Goal: Contribute content: Contribute content

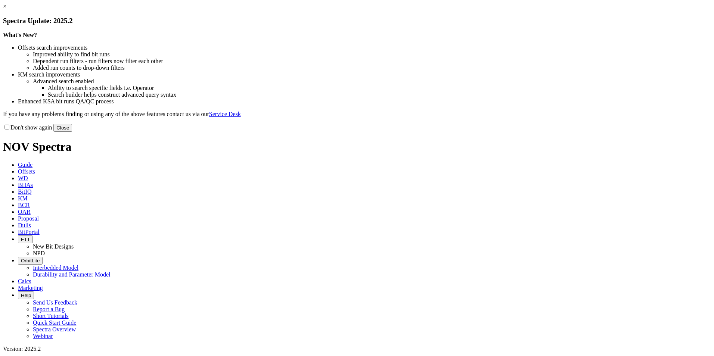
click at [72, 132] on button "Close" at bounding box center [62, 128] width 19 height 8
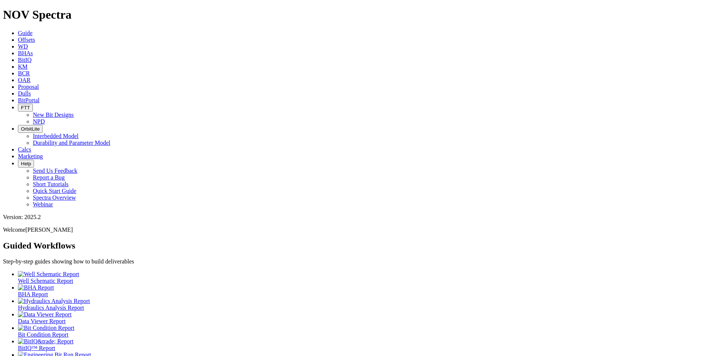
click at [40, 97] on link "BitPortal" at bounding box center [29, 100] width 22 height 6
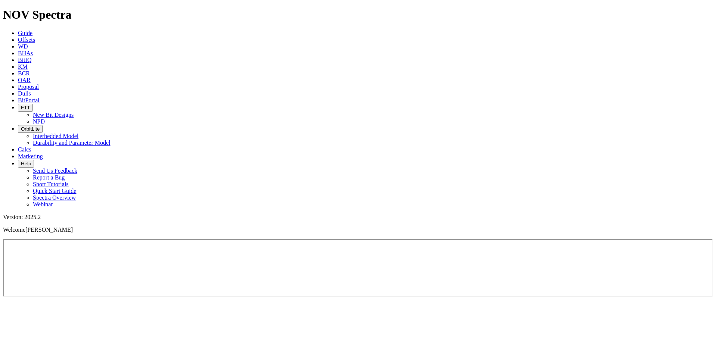
click at [31, 90] on link "Dulls" at bounding box center [24, 93] width 13 height 6
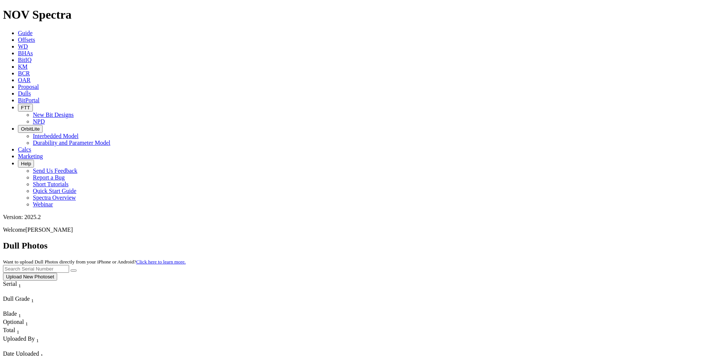
click at [69, 265] on input "text" at bounding box center [36, 269] width 66 height 8
type input "A294199"
click at [74, 271] on icon "submit" at bounding box center [74, 271] width 0 height 0
click at [57, 273] on button "Upload New Photoset" at bounding box center [30, 277] width 54 height 8
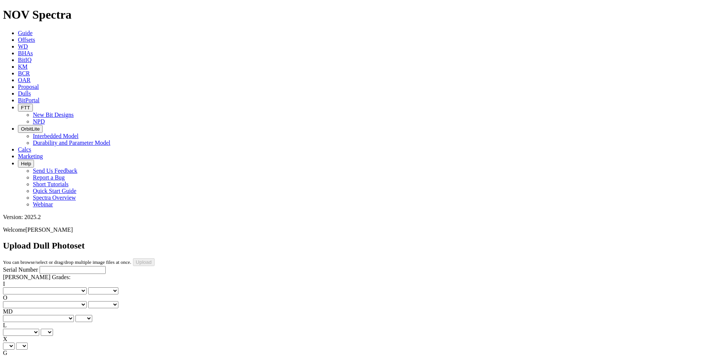
click at [60, 266] on input "Serial Number" at bounding box center [73, 270] width 66 height 8
type input "A294199"
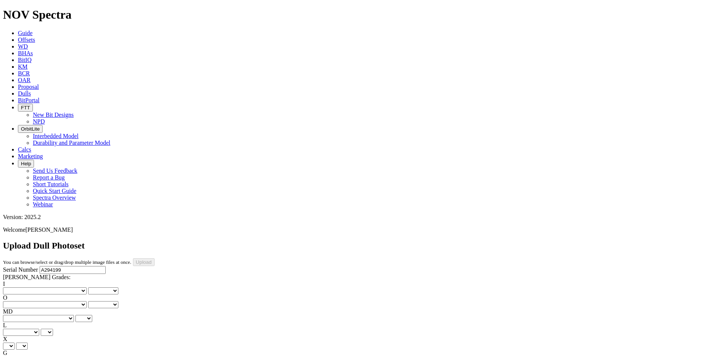
type input "7/16/25"
click at [34, 288] on select "No lost, worn or damaged cutters 0 1 2 3 4 5 6 7 8 No diamond table left on any…" at bounding box center [45, 291] width 84 height 7
select select "number:0"
click at [15, 288] on select "No lost, worn or damaged cutters 0 1 2 3 4 5 6 7 8 No diamond table left on any…" at bounding box center [45, 291] width 84 height 7
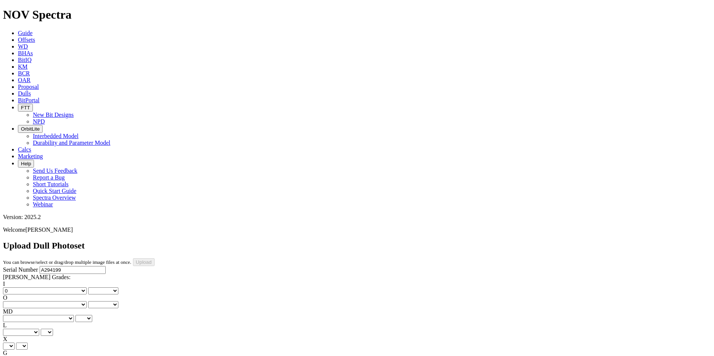
select select "number:0"
click at [75, 301] on select "No lost, worn or damaged cutters 0 1 2 3 4 5 6 7 8 No diamond table left on any…" at bounding box center [45, 304] width 84 height 7
select select "number:1"
click at [53, 301] on select "No lost, worn or damaged cutters 0 1 2 3 4 5 6 7 8 No diamond table left on any…" at bounding box center [45, 304] width 84 height 7
select select "number:1"
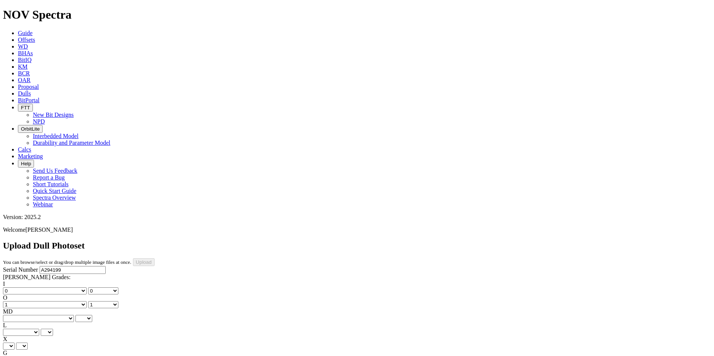
click at [34, 315] on select "BF - Bond Failure BT - Broken Teeth/Cutters BU - Balled Up Bit CR - Cored CT - …" at bounding box center [38, 318] width 71 height 7
select select "string:BT"
click at [15, 315] on select "BF - Bond Failure BT - Broken Teeth/Cutters BU - Balled Up Bit CR - Cored CT - …" at bounding box center [38, 318] width 71 height 7
select select "string:BT"
click at [39, 329] on select "A - All C - Cone G - Gauge N - Nose S - Shoulder T - Taper" at bounding box center [21, 332] width 36 height 7
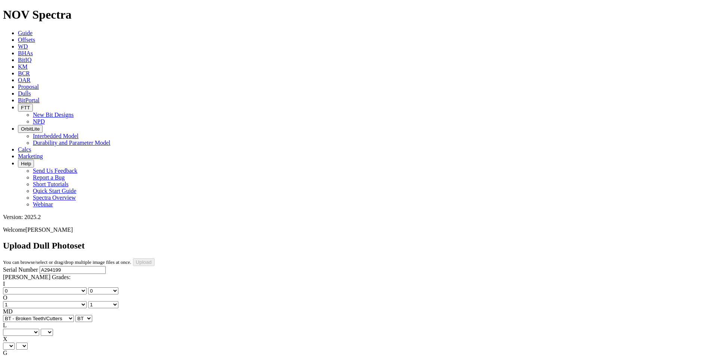
select select "string:G"
click at [39, 329] on select "A - All C - Cone G - Gauge N - Nose S - Shoulder T - Taper" at bounding box center [21, 332] width 36 height 7
select select "string:G"
click at [15, 343] on select "X" at bounding box center [9, 346] width 12 height 7
select select "string:X"
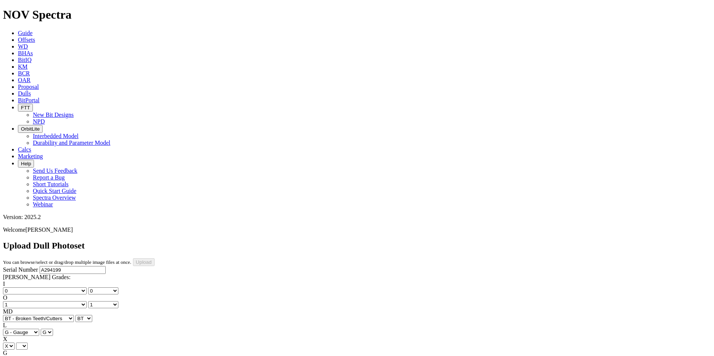
click at [15, 343] on select "X" at bounding box center [9, 346] width 12 height 7
select select "string:X"
click at [63, 356] on select "Unknown I - In Gauge 1 - 1/16 in Undergauge" 2 - 2/16 in Undergauge = ⅛ in" 8 -…" at bounding box center [41, 360] width 76 height 7
select select "string:I"
click at [53, 356] on select "Unknown I - In Gauge 1 - 1/16 in Undergauge" 2 - 2/16 in Undergauge = ⅛ in" 8 -…" at bounding box center [41, 360] width 76 height 7
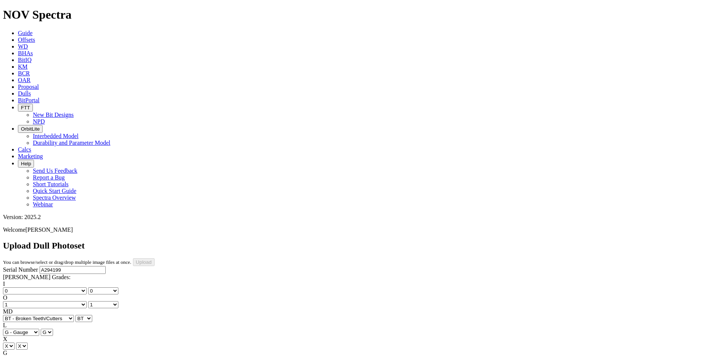
select select "string:I"
select select "string:CT"
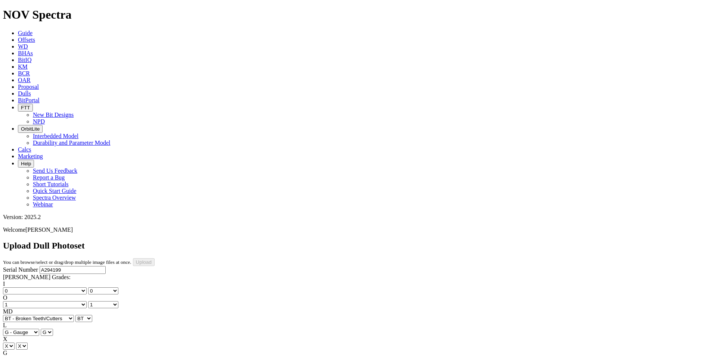
select select "string:BHA"
click at [30, 276] on div "Serial Number A294199 RH Dull Grades: I No lost, worn or damaged cutters 0 1 2 …" at bounding box center [357, 339] width 708 height 147
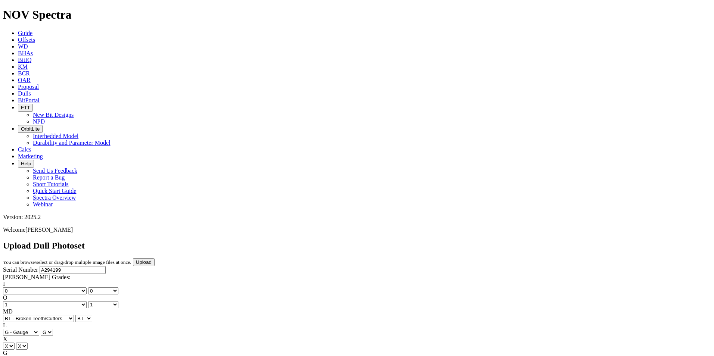
scroll to position [0, 0]
click at [155, 258] on input "Upload" at bounding box center [144, 262] width 22 height 8
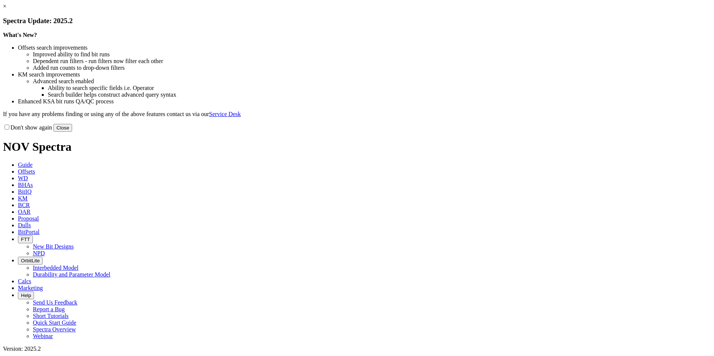
click at [72, 132] on button "Close" at bounding box center [62, 128] width 19 height 8
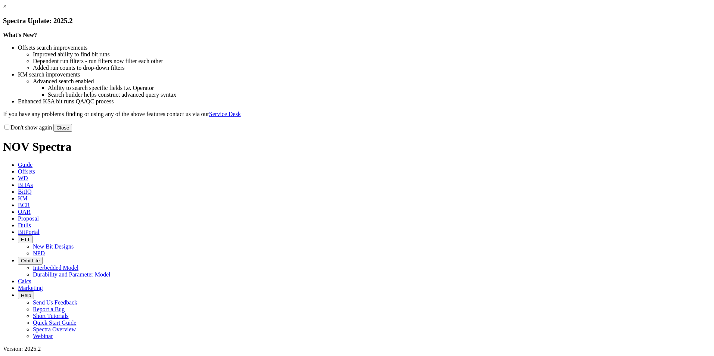
click at [72, 132] on button "Close" at bounding box center [62, 128] width 19 height 8
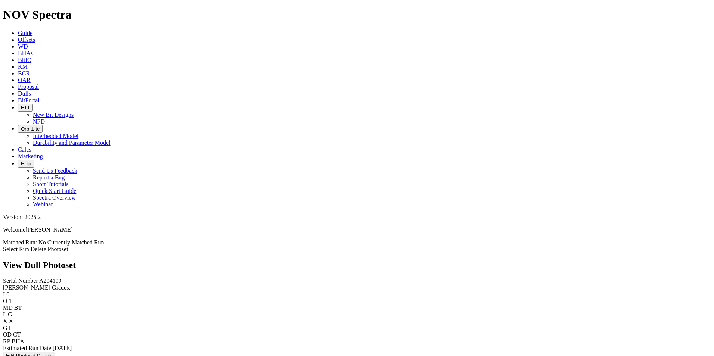
click at [29, 246] on link "Select Run" at bounding box center [16, 249] width 26 height 6
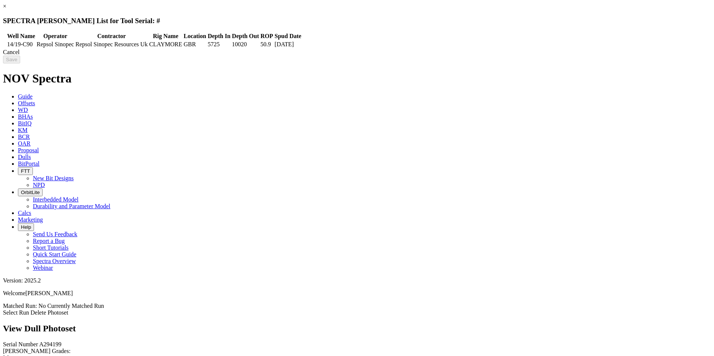
click at [560, 56] on div "Cancel" at bounding box center [357, 52] width 708 height 7
